Goal: Check status: Check status

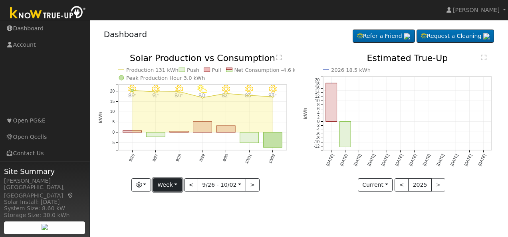
click at [177, 184] on button "Week" at bounding box center [167, 185] width 29 height 14
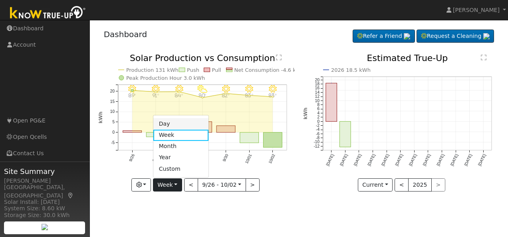
click at [169, 122] on link "Day" at bounding box center [181, 124] width 56 height 11
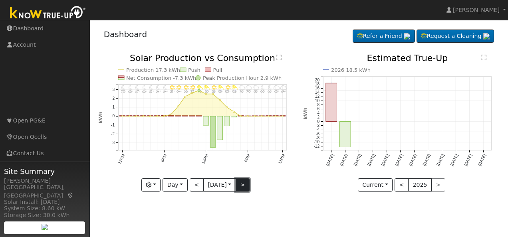
click at [244, 184] on button ">" at bounding box center [243, 185] width 14 height 14
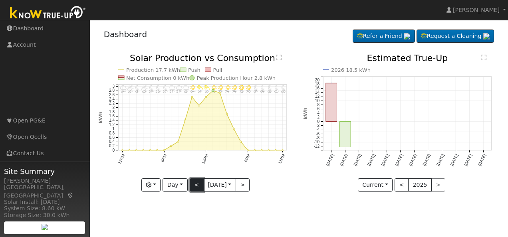
click at [198, 183] on button "<" at bounding box center [197, 185] width 14 height 14
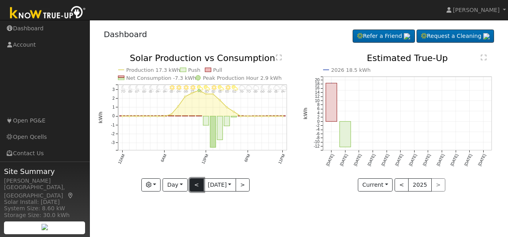
click at [198, 183] on button "<" at bounding box center [197, 185] width 14 height 14
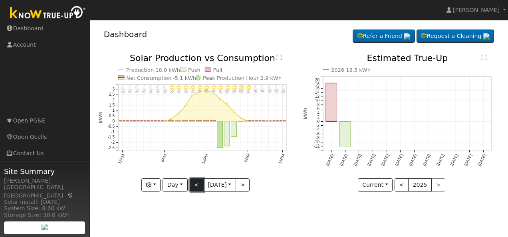
click at [194, 184] on button "<" at bounding box center [197, 185] width 14 height 14
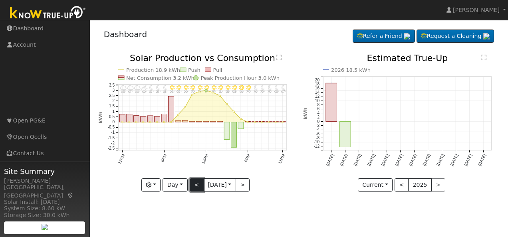
click at [194, 184] on button "<" at bounding box center [197, 185] width 14 height 14
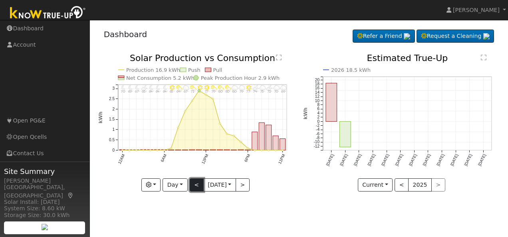
click at [190, 186] on button "<" at bounding box center [197, 185] width 14 height 14
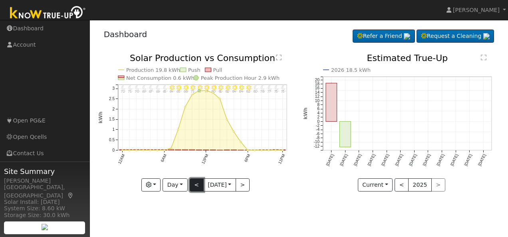
click at [190, 186] on button "<" at bounding box center [197, 185] width 14 height 14
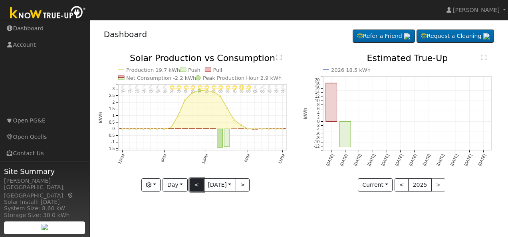
click at [190, 186] on button "<" at bounding box center [197, 185] width 14 height 14
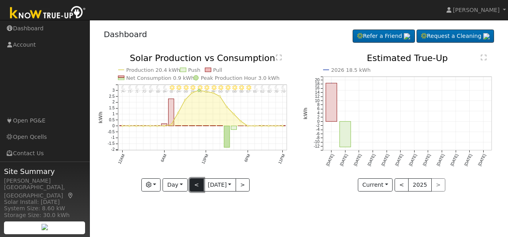
click at [190, 186] on button "<" at bounding box center [197, 185] width 14 height 14
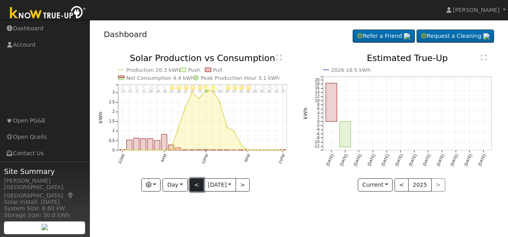
click at [190, 186] on button "<" at bounding box center [197, 185] width 14 height 14
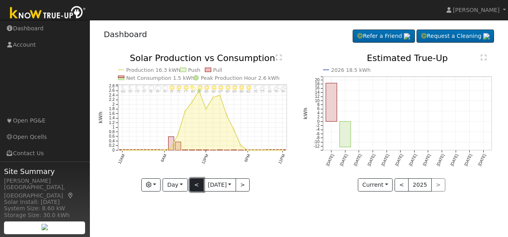
click at [190, 186] on button "<" at bounding box center [197, 185] width 14 height 14
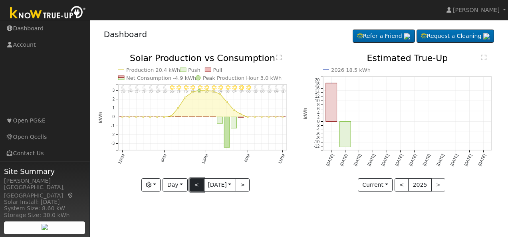
click at [190, 186] on button "<" at bounding box center [197, 185] width 14 height 14
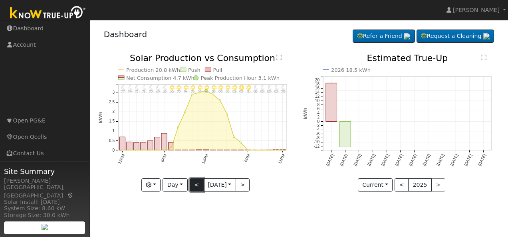
click at [190, 186] on button "<" at bounding box center [197, 185] width 14 height 14
click at [192, 185] on button "<" at bounding box center [197, 185] width 14 height 14
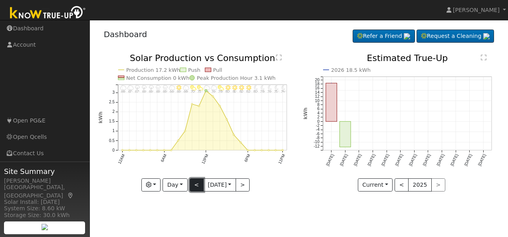
click at [192, 185] on button "<" at bounding box center [197, 185] width 14 height 14
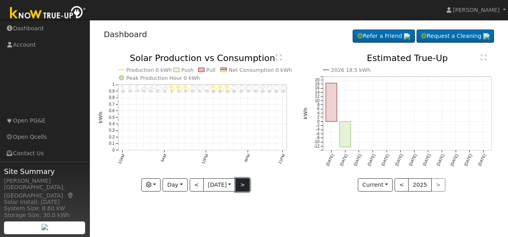
click at [246, 185] on button ">" at bounding box center [243, 185] width 14 height 14
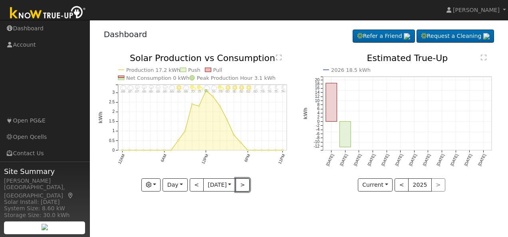
click at [244, 185] on button ">" at bounding box center [243, 185] width 14 height 14
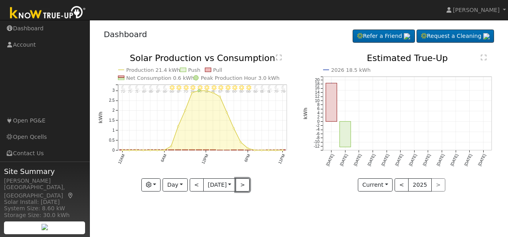
click at [244, 185] on button ">" at bounding box center [243, 185] width 14 height 14
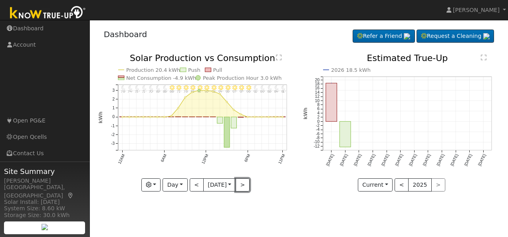
click at [244, 185] on button ">" at bounding box center [243, 185] width 14 height 14
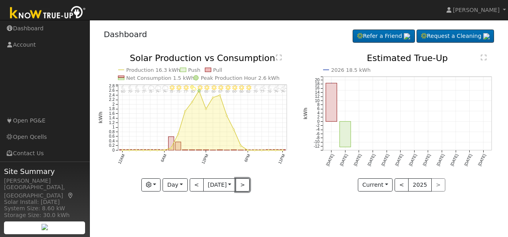
click at [244, 185] on button ">" at bounding box center [243, 185] width 14 height 14
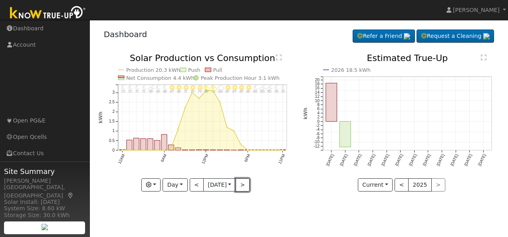
click at [244, 185] on button ">" at bounding box center [243, 185] width 14 height 14
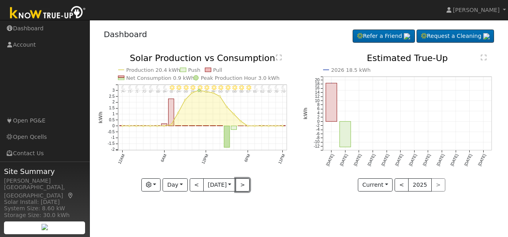
click at [244, 185] on button ">" at bounding box center [243, 185] width 14 height 14
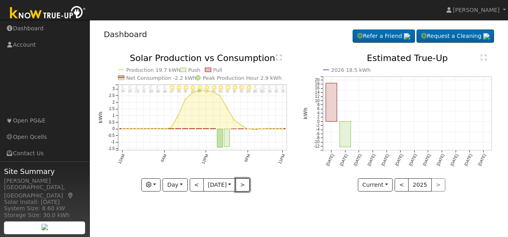
click at [244, 185] on button ">" at bounding box center [243, 185] width 14 height 14
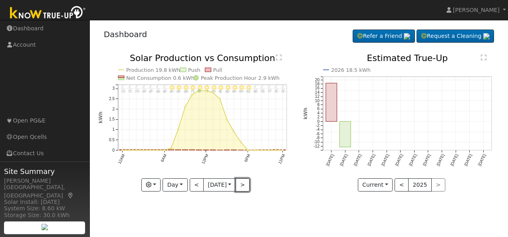
click at [244, 185] on button ">" at bounding box center [243, 185] width 14 height 14
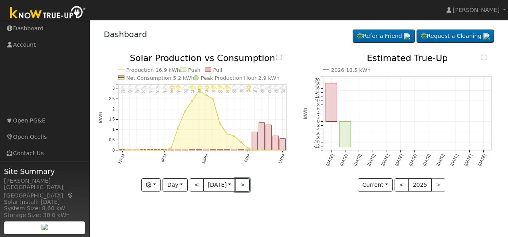
click at [244, 185] on button ">" at bounding box center [243, 185] width 14 height 14
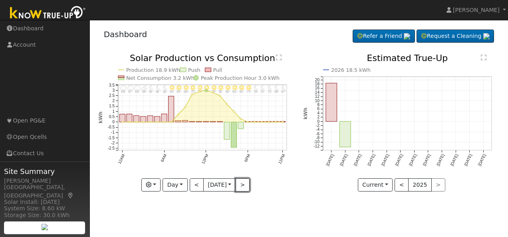
click at [244, 185] on button ">" at bounding box center [243, 185] width 14 height 14
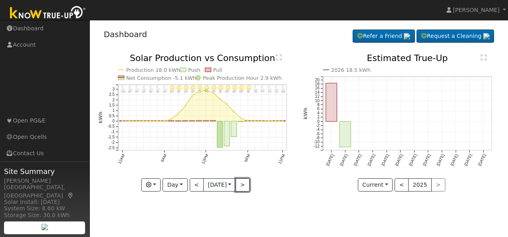
click at [244, 185] on button ">" at bounding box center [243, 185] width 14 height 14
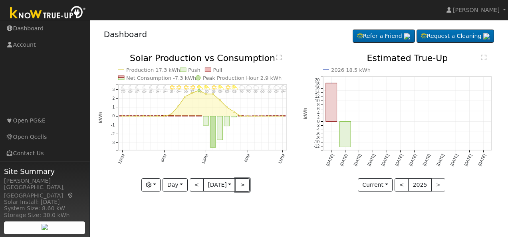
click at [244, 185] on button ">" at bounding box center [243, 185] width 14 height 14
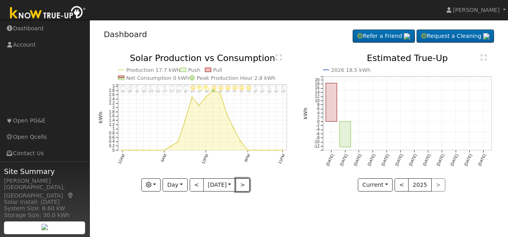
click at [244, 185] on button ">" at bounding box center [243, 185] width 14 height 14
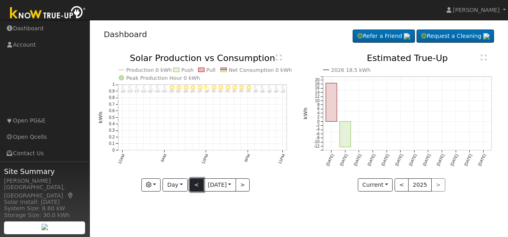
click at [196, 182] on button "<" at bounding box center [197, 185] width 14 height 14
type input "[DATE]"
